Goal: Information Seeking & Learning: Learn about a topic

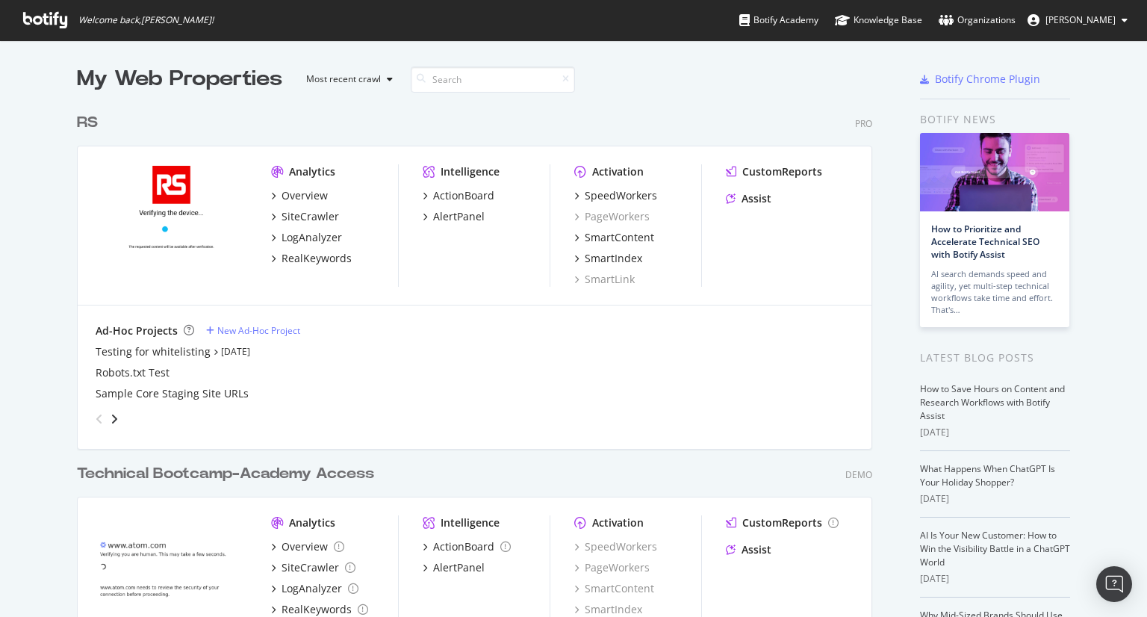
scroll to position [605, 1124]
click at [304, 258] on div "RealKeywords" at bounding box center [316, 258] width 70 height 15
